Goal: Entertainment & Leisure: Consume media (video, audio)

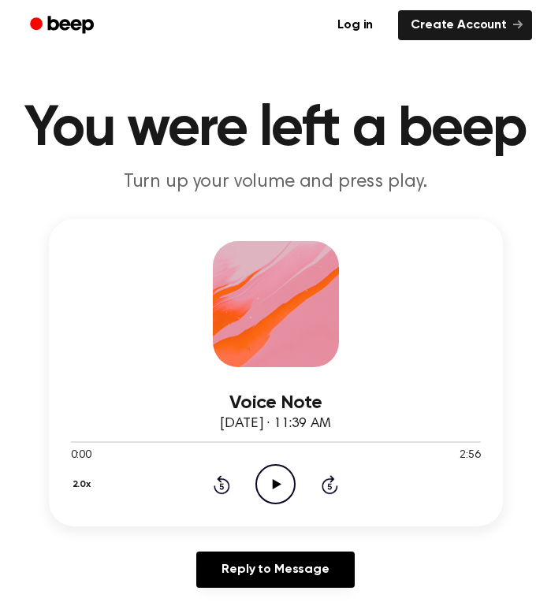
drag, startPoint x: 0, startPoint y: 0, endPoint x: 266, endPoint y: 421, distance: 498.1
click at [276, 484] on icon at bounding box center [277, 484] width 9 height 10
click at [282, 493] on icon "Play Audio" at bounding box center [275, 484] width 40 height 40
click at [277, 495] on icon "Play Audio" at bounding box center [275, 484] width 40 height 40
click at [272, 489] on icon "Play Audio" at bounding box center [275, 484] width 40 height 40
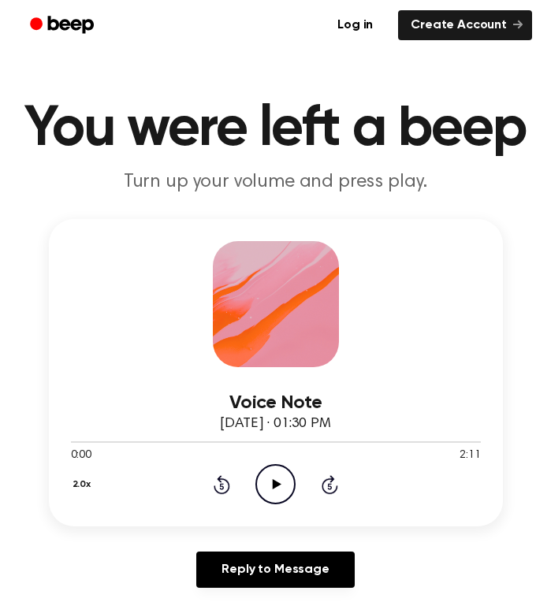
click at [276, 487] on icon at bounding box center [277, 484] width 9 height 10
